Goal: Information Seeking & Learning: Check status

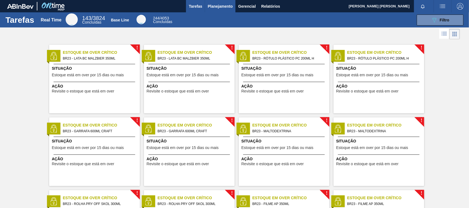
click at [212, 1] on button "Planejamento" at bounding box center [220, 6] width 31 height 12
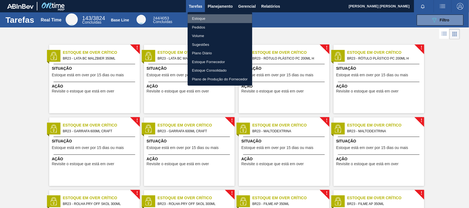
click at [206, 18] on li "Estoque" at bounding box center [220, 18] width 65 height 9
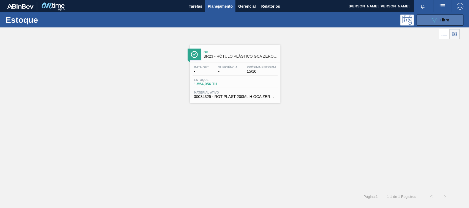
click at [425, 17] on button "089F7B8B-B2A5-4AFE-B5C0-19BA573D28AC Filtro" at bounding box center [440, 20] width 47 height 11
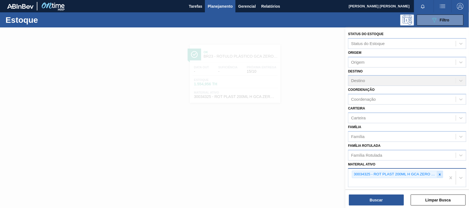
click at [439, 176] on div at bounding box center [440, 174] width 6 height 7
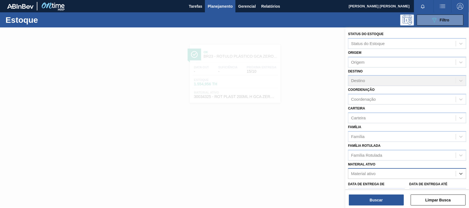
paste ativo "30012772"
type ativo "30012772"
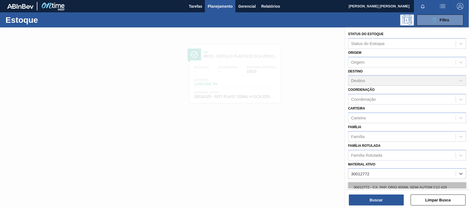
click at [411, 186] on div "30012772 - CX. PAP. ORIG 600ML SEMI AUTOM C12 429" at bounding box center [407, 188] width 118 height 10
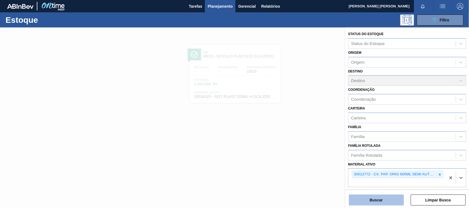
click at [386, 204] on button "Buscar" at bounding box center [376, 200] width 55 height 11
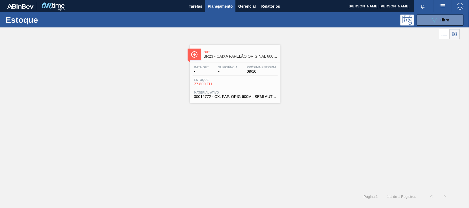
click at [271, 73] on span "09/10" at bounding box center [262, 72] width 30 height 4
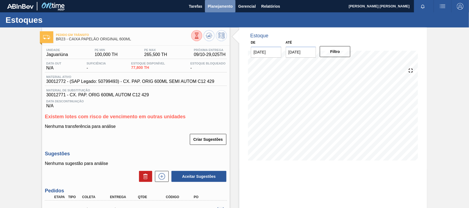
click at [216, 6] on span "Planejamento" at bounding box center [220, 6] width 25 height 7
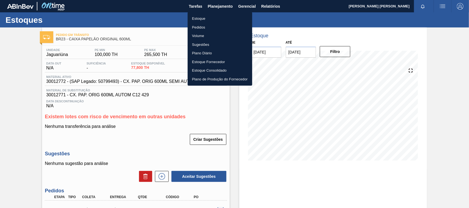
click at [215, 18] on li "Estoque" at bounding box center [220, 18] width 65 height 9
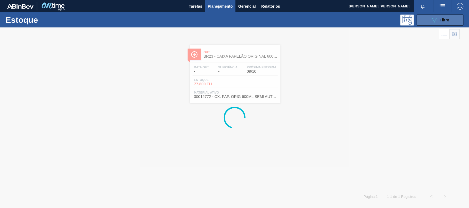
click at [428, 20] on button "089F7B8B-B2A5-4AFE-B5C0-19BA573D28AC Filtro" at bounding box center [440, 20] width 47 height 11
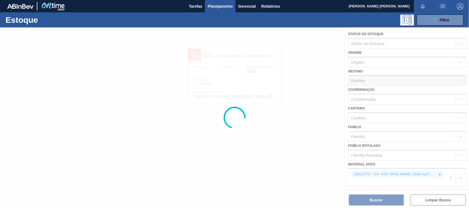
click at [439, 176] on div at bounding box center [234, 117] width 469 height 181
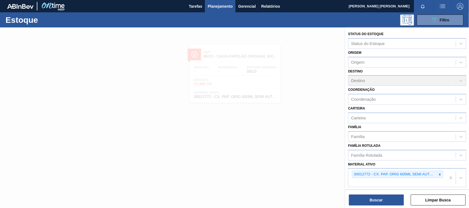
click at [439, 176] on div at bounding box center [440, 174] width 6 height 7
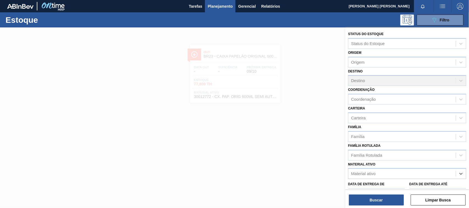
paste ativo "30012745"
type ativo "30012745"
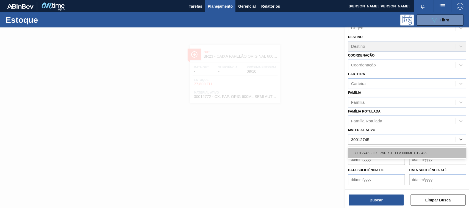
click at [396, 153] on div "30012745 - CX. PAP. STELLA 600ML C12 429" at bounding box center [407, 153] width 118 height 10
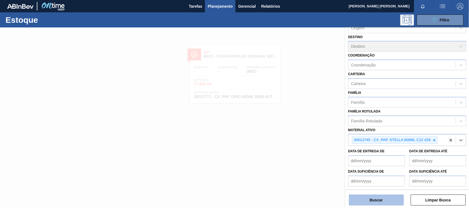
click at [394, 195] on button "Buscar" at bounding box center [376, 200] width 55 height 11
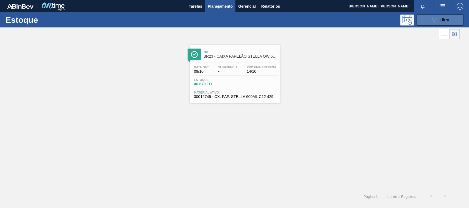
click at [425, 15] on button "089F7B8B-B2A5-4AFE-B5C0-19BA573D28AC Filtro" at bounding box center [440, 20] width 47 height 11
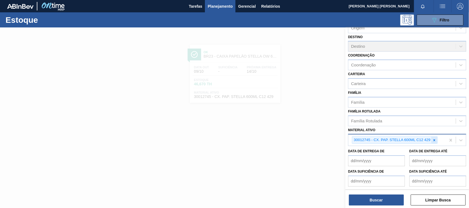
click at [435, 139] on icon at bounding box center [435, 140] width 2 height 2
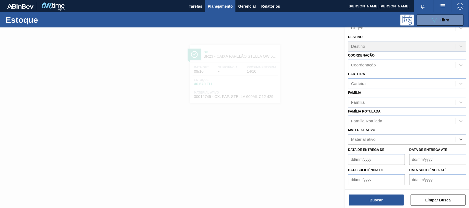
paste ativo "30030072"
type ativo "30030072"
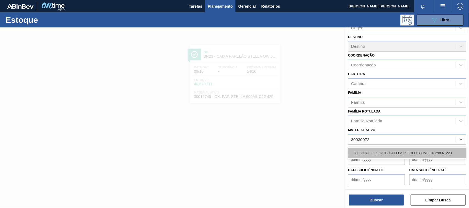
click at [420, 152] on div "30030072 - CX CART STELLA P GOLD 330ML C6 298 NIV23" at bounding box center [407, 153] width 118 height 10
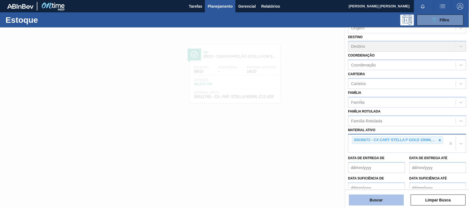
click at [396, 198] on button "Buscar" at bounding box center [376, 200] width 55 height 11
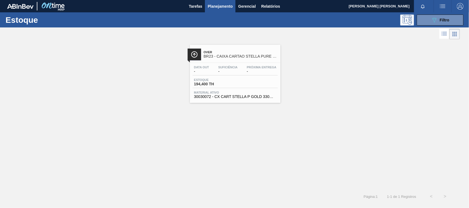
click at [242, 101] on div "Over BR23 - CAIXA CARTAO STELLA PURE GOLD 330 ML Data out - Suficiência - Próxi…" at bounding box center [235, 74] width 91 height 58
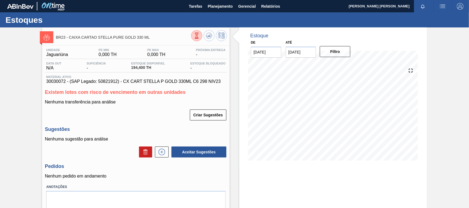
click at [308, 51] on input "[DATE]" at bounding box center [301, 52] width 31 height 11
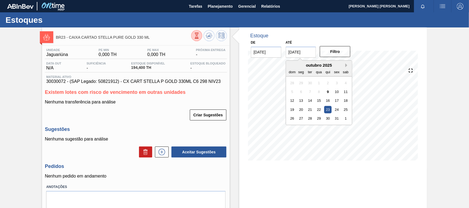
click at [346, 67] on div "outubro 2025" at bounding box center [319, 65] width 66 height 5
click at [348, 119] on div "1" at bounding box center [345, 118] width 7 height 7
type input "[DATE]"
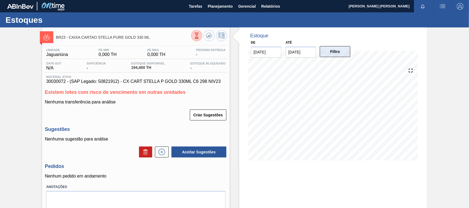
click at [347, 54] on button "Filtro" at bounding box center [335, 51] width 31 height 11
click at [217, 6] on span "Planejamento" at bounding box center [220, 6] width 25 height 7
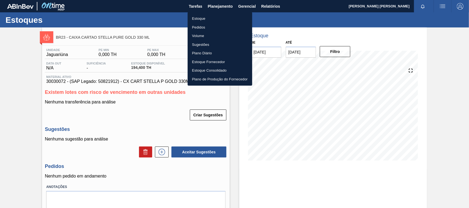
click at [214, 16] on li "Estoque" at bounding box center [220, 18] width 65 height 9
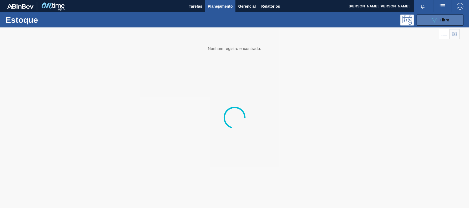
click at [443, 16] on button "089F7B8B-B2A5-4AFE-B5C0-19BA573D28AC Filtro" at bounding box center [440, 20] width 47 height 11
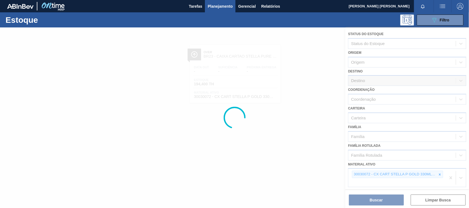
click at [438, 175] on div at bounding box center [234, 117] width 469 height 181
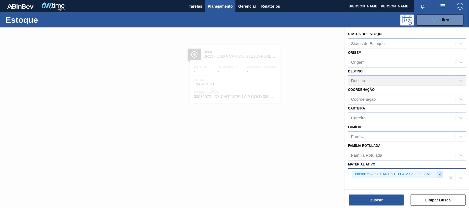
click at [441, 175] on icon at bounding box center [440, 175] width 4 height 4
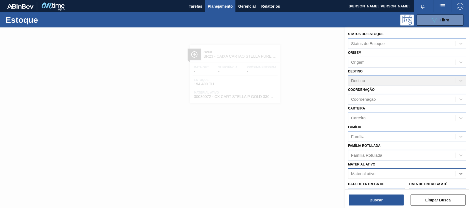
paste ativo "30030680"
type ativo "30030680"
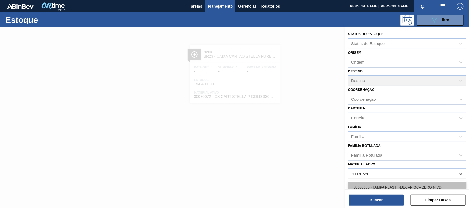
click at [428, 184] on div "30030680 - TAMPA PLAST INJECAP GCA ZERO NIV24" at bounding box center [407, 188] width 118 height 10
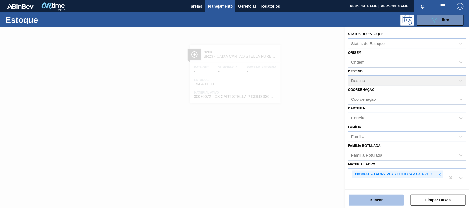
click at [387, 198] on button "Buscar" at bounding box center [376, 200] width 55 height 11
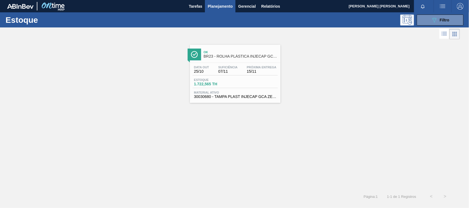
click at [242, 64] on div "Data out 25/10 Suficiência 07/11 Próxima Entrega 15/11 Estoque 1.722,565 TH Mat…" at bounding box center [235, 81] width 91 height 37
